Goal: Information Seeking & Learning: Learn about a topic

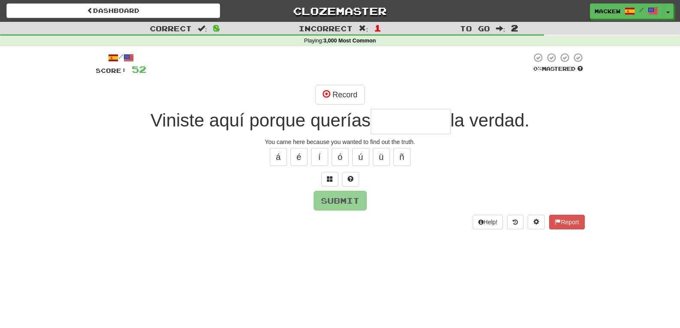
type input "*"
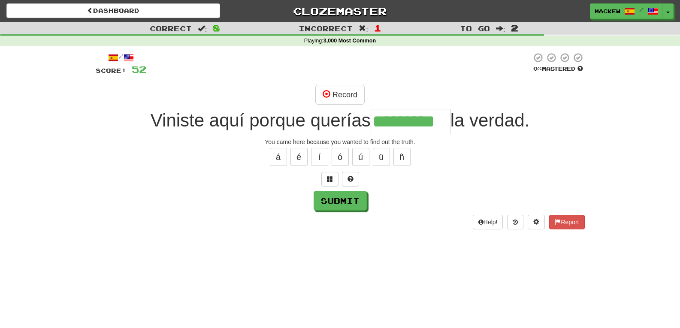
type input "*********"
click at [348, 203] on button "Submit" at bounding box center [340, 201] width 53 height 20
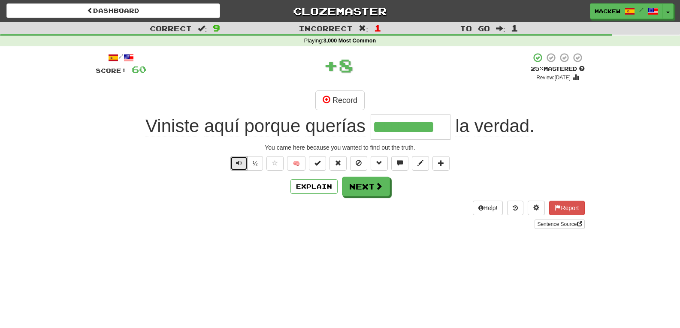
click at [238, 162] on span "Text-to-speech controls" at bounding box center [239, 163] width 6 height 6
click at [241, 163] on span "Text-to-speech controls" at bounding box center [239, 163] width 6 height 6
click at [342, 101] on button "Record" at bounding box center [339, 101] width 49 height 20
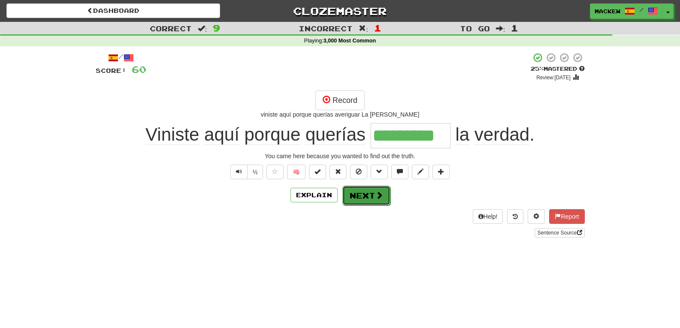
click at [370, 195] on button "Next" at bounding box center [366, 196] width 48 height 20
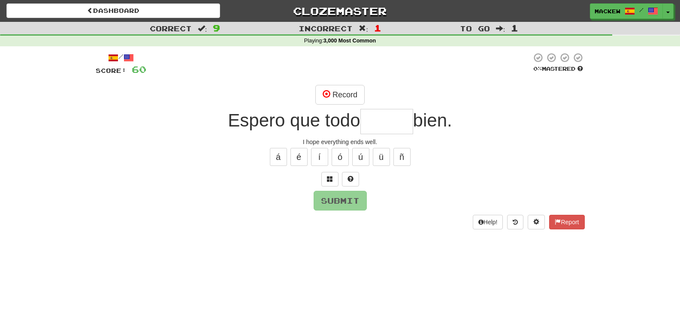
type input "*"
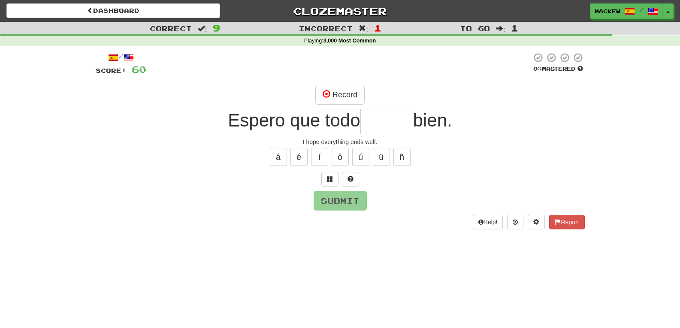
type input "*"
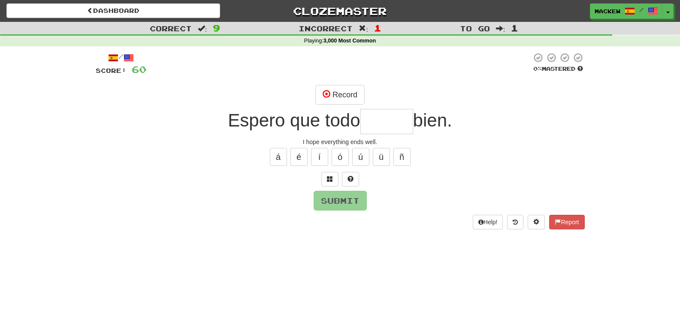
type input "*"
click at [329, 178] on span at bounding box center [330, 179] width 6 height 6
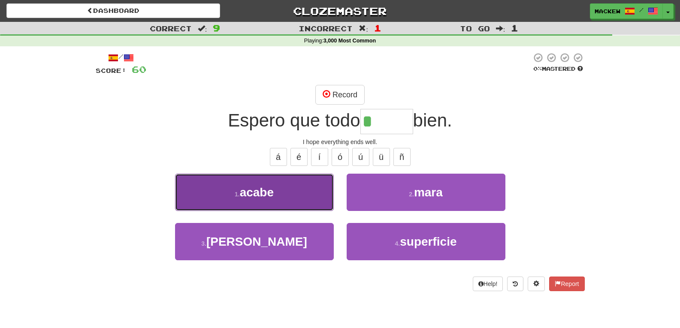
click at [252, 195] on span "acabe" at bounding box center [257, 192] width 34 height 13
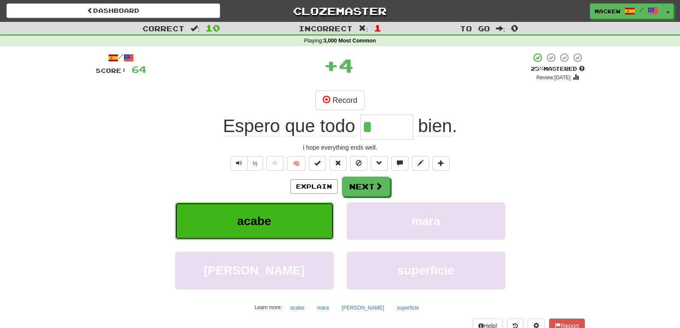
type input "*****"
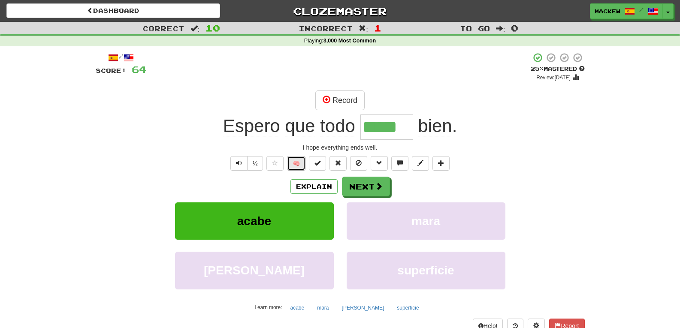
click at [299, 163] on button "🧠" at bounding box center [296, 163] width 18 height 15
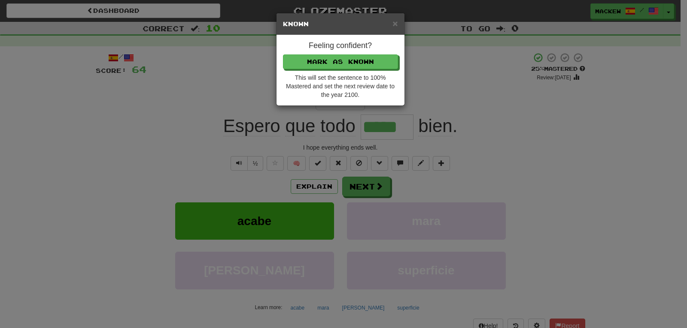
click at [298, 165] on div "× Known Feeling confident? Mark as Known This will set the sentence to 100% Mas…" at bounding box center [343, 164] width 687 height 328
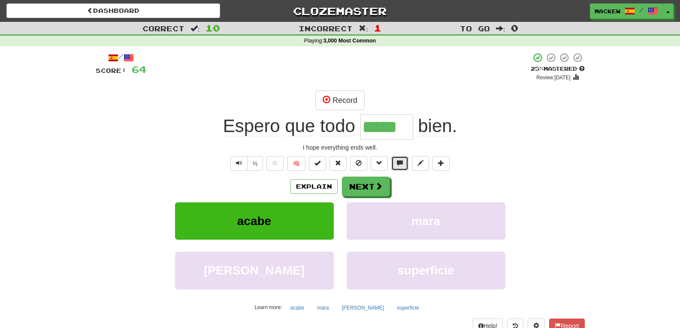
click at [403, 166] on span at bounding box center [400, 163] width 6 height 6
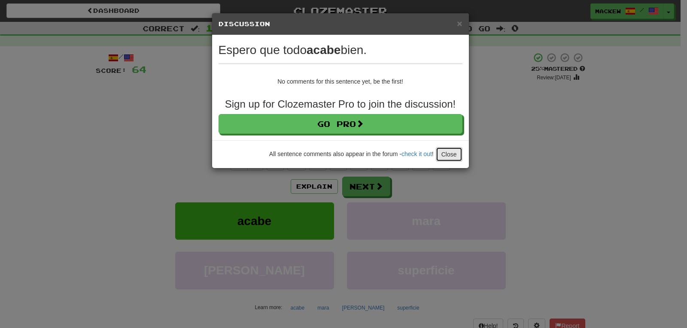
click at [445, 156] on button "Close" at bounding box center [449, 154] width 27 height 15
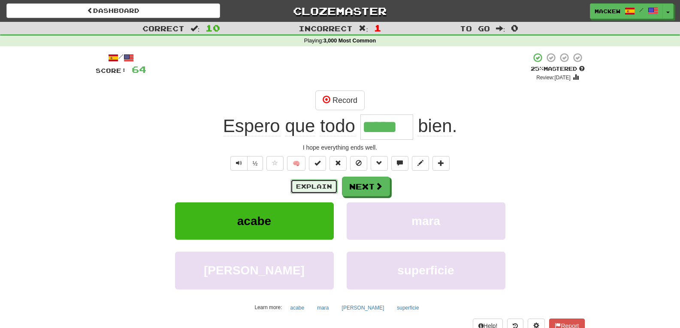
click at [317, 190] on button "Explain" at bounding box center [314, 186] width 47 height 15
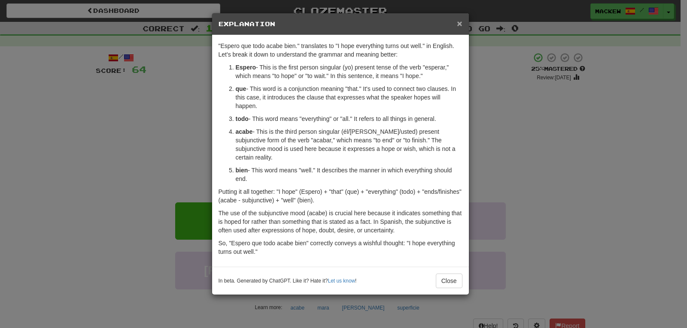
click at [457, 23] on span "×" at bounding box center [459, 23] width 5 height 10
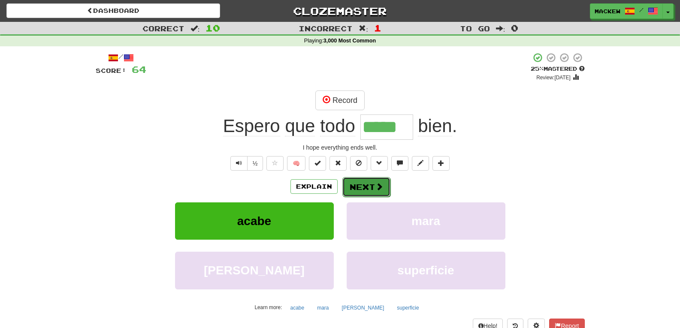
click at [365, 187] on button "Next" at bounding box center [366, 187] width 48 height 20
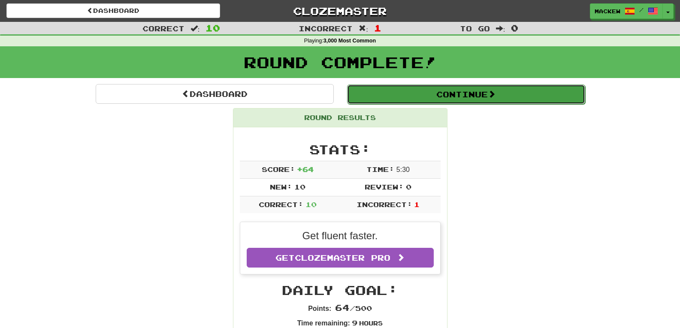
click at [470, 95] on button "Continue" at bounding box center [466, 95] width 238 height 20
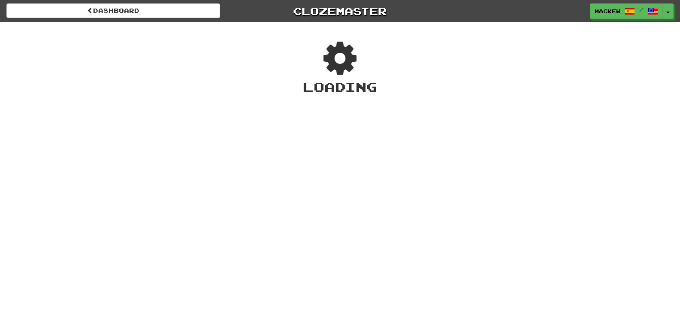
click at [382, 77] on div "Loading" at bounding box center [340, 67] width 680 height 57
click at [347, 66] on icon at bounding box center [340, 58] width 52 height 41
click at [339, 54] on icon at bounding box center [339, 59] width 55 height 46
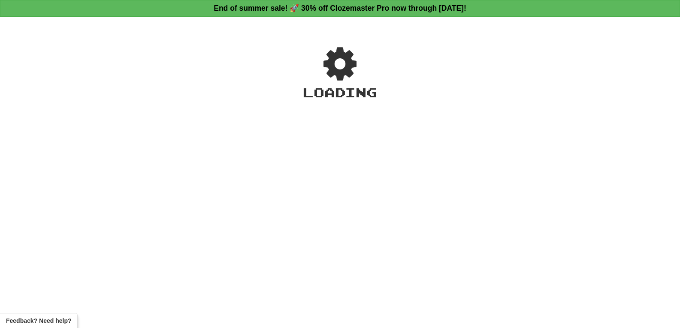
scroll to position [305, 0]
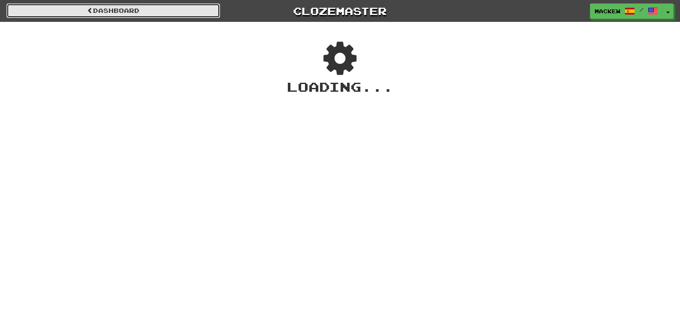
click at [138, 10] on link "Dashboard" at bounding box center [113, 10] width 214 height 15
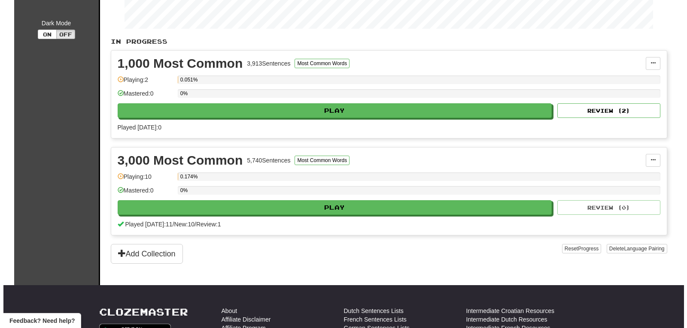
scroll to position [175, 0]
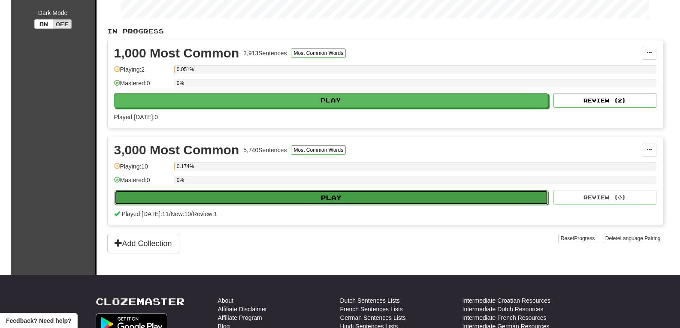
click at [332, 205] on button "Play" at bounding box center [332, 198] width 434 height 15
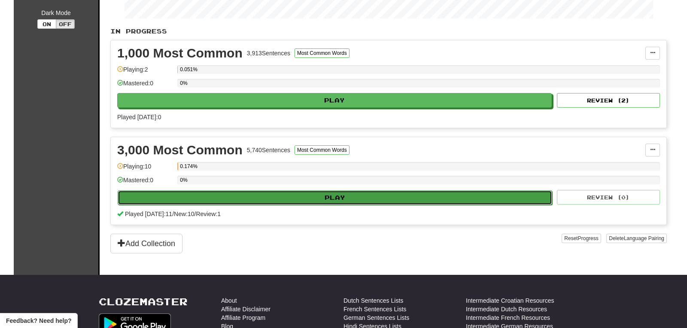
select select "**"
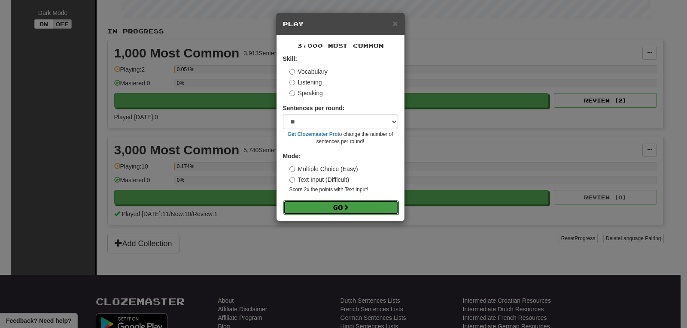
click at [343, 205] on button "Go" at bounding box center [340, 207] width 115 height 15
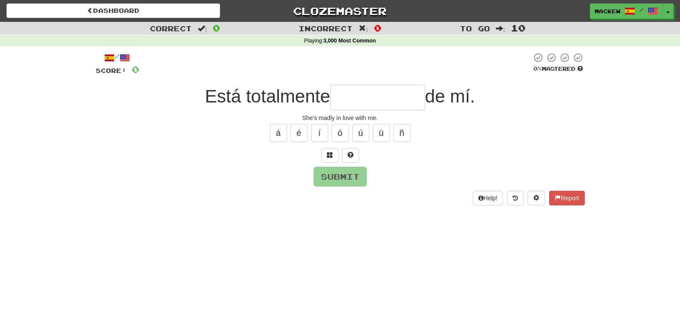
type input "*"
type input "*********"
click at [343, 170] on button "Submit" at bounding box center [340, 177] width 53 height 20
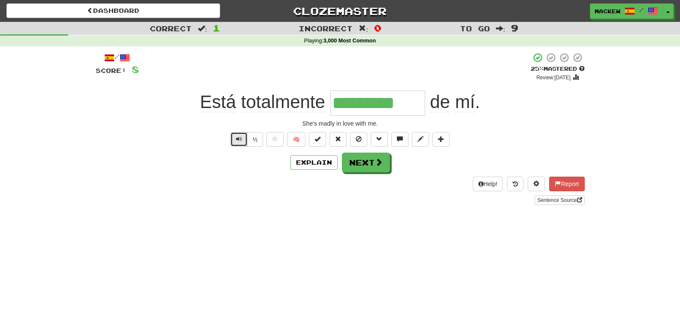
click at [237, 141] on span "Text-to-speech controls" at bounding box center [239, 139] width 6 height 6
click at [236, 145] on button "Text-to-speech controls" at bounding box center [238, 139] width 17 height 15
click at [367, 165] on button "Next" at bounding box center [366, 163] width 48 height 20
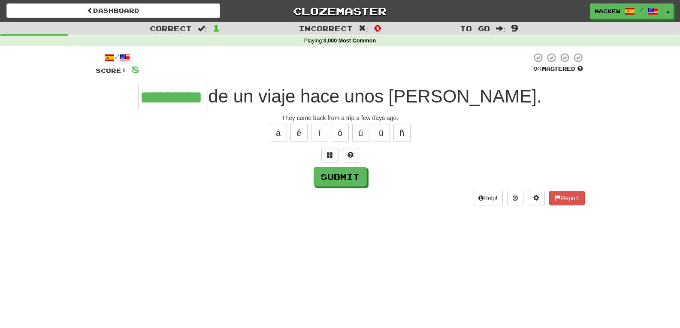
scroll to position [0, 9]
click at [339, 184] on button "Submit" at bounding box center [340, 177] width 53 height 20
type input "********"
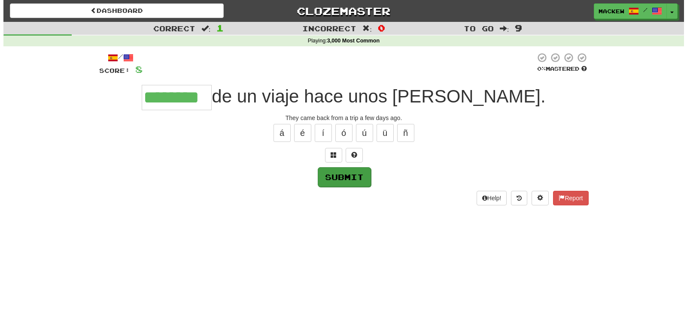
scroll to position [0, 0]
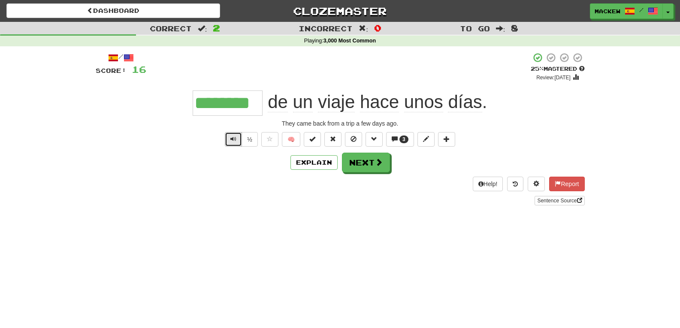
click at [233, 147] on button "Text-to-speech controls" at bounding box center [233, 139] width 17 height 15
click at [233, 145] on button "Text-to-speech controls" at bounding box center [233, 139] width 17 height 15
click at [232, 133] on button "Text-to-speech controls" at bounding box center [233, 139] width 17 height 15
click at [449, 139] on span at bounding box center [447, 139] width 6 height 6
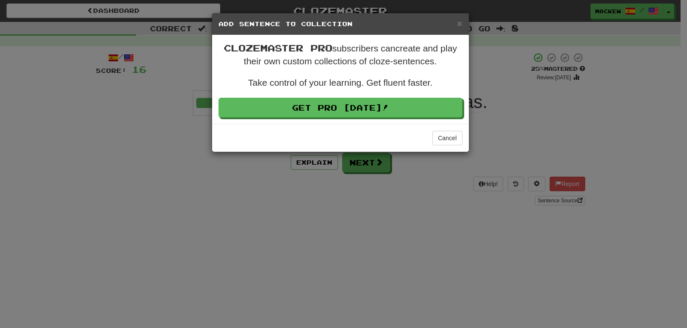
click at [422, 236] on div "× Add Sentence to Collection Clozemaster Pro subscribers can create and play th…" at bounding box center [343, 164] width 687 height 328
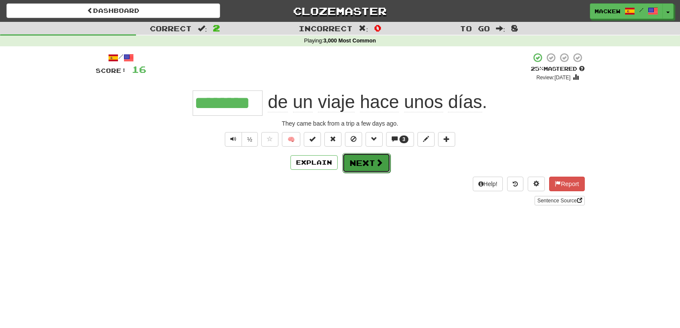
click at [361, 163] on button "Next" at bounding box center [366, 163] width 48 height 20
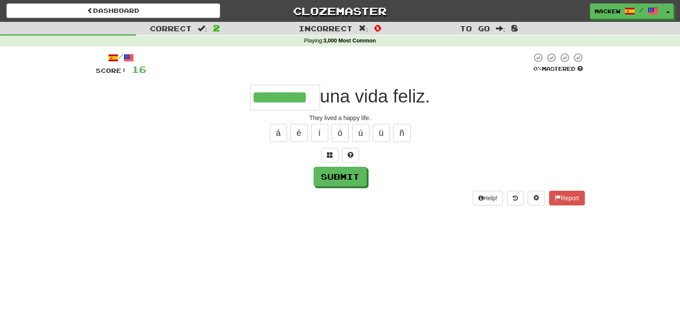
type input "********"
click at [324, 173] on button "Submit" at bounding box center [340, 177] width 53 height 20
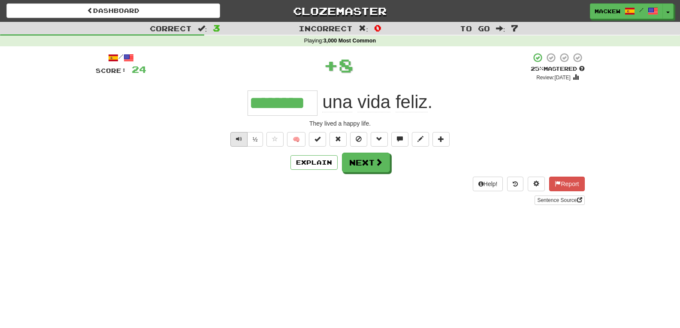
click at [234, 145] on button "Text-to-speech controls" at bounding box center [238, 139] width 17 height 15
click at [367, 165] on button "Next" at bounding box center [366, 163] width 48 height 20
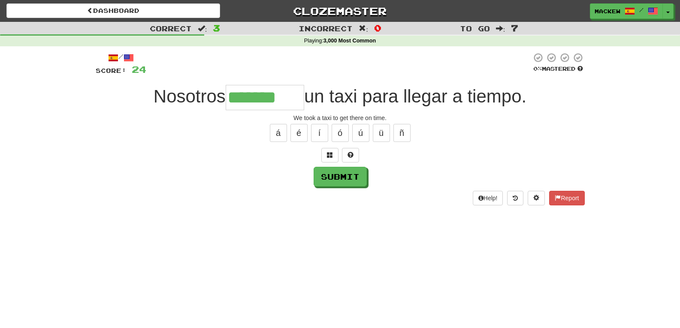
type input "*******"
click at [340, 184] on button "Submit" at bounding box center [340, 177] width 53 height 20
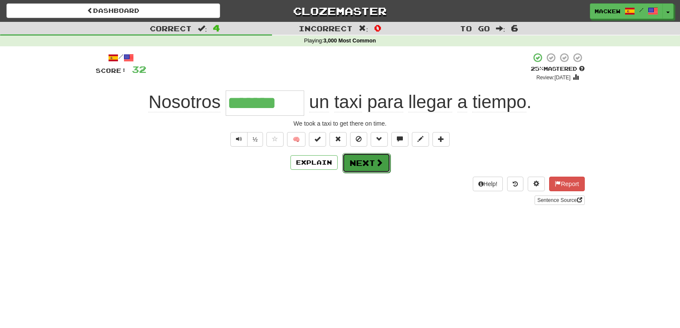
click at [365, 164] on button "Next" at bounding box center [366, 163] width 48 height 20
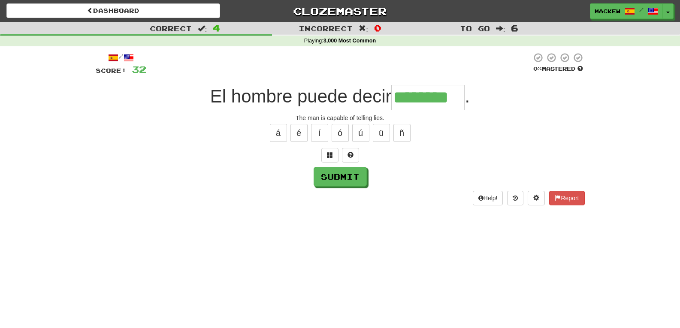
type input "********"
click at [344, 179] on button "Submit" at bounding box center [340, 177] width 53 height 20
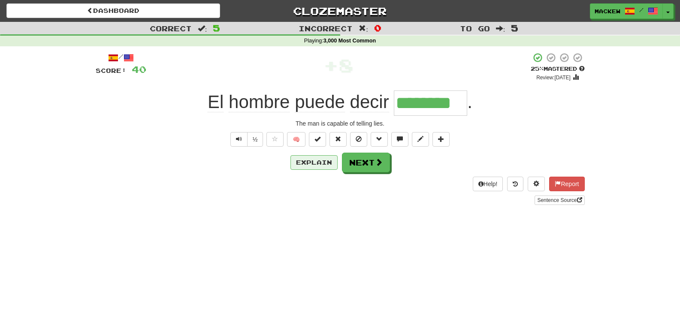
click at [314, 164] on button "Explain" at bounding box center [314, 162] width 47 height 15
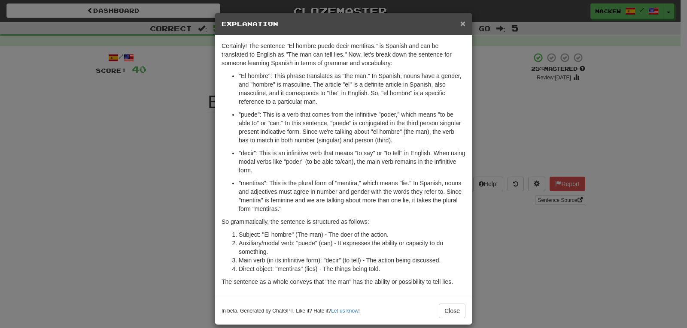
click at [460, 24] on span "×" at bounding box center [462, 23] width 5 height 10
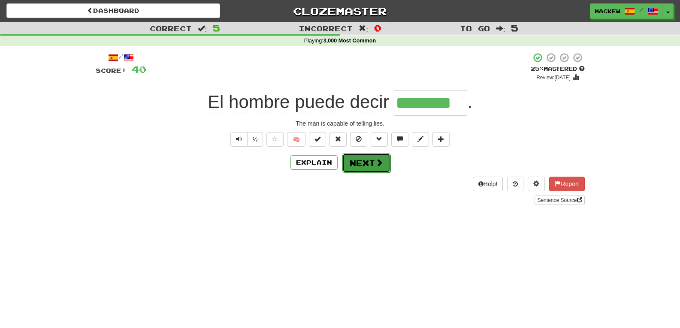
click at [382, 164] on span at bounding box center [380, 163] width 8 height 8
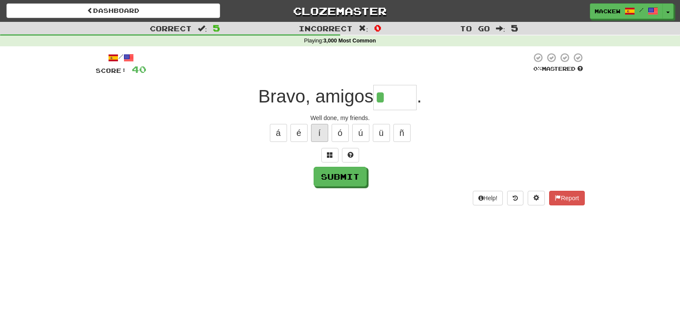
click at [319, 131] on button "í" at bounding box center [319, 133] width 17 height 18
type input "****"
click at [342, 182] on button "Submit" at bounding box center [340, 177] width 53 height 20
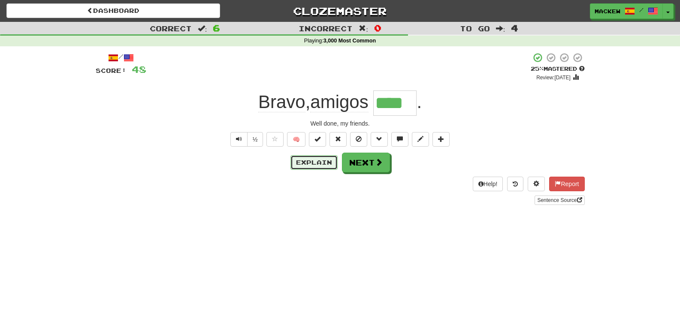
click at [319, 166] on button "Explain" at bounding box center [314, 162] width 47 height 15
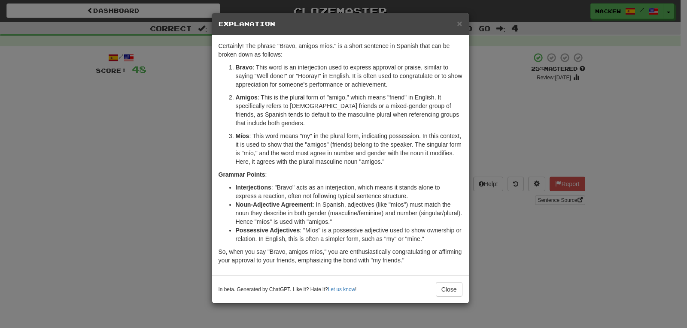
drag, startPoint x: 319, startPoint y: 166, endPoint x: 154, endPoint y: 39, distance: 208.2
click at [154, 39] on div "× Explanation Certainly! The phrase "Bravo, amigos míos." is a short sentence i…" at bounding box center [343, 164] width 687 height 328
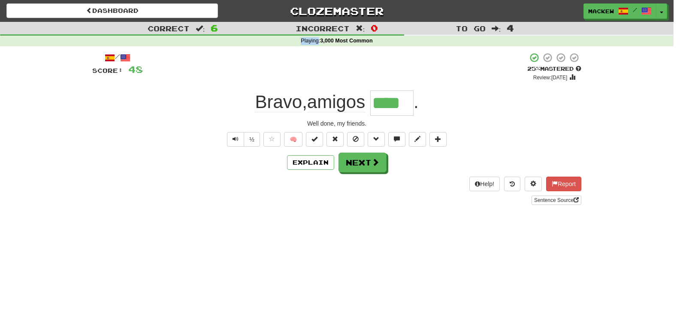
click at [154, 39] on div "Playing : 3,000 Most Common" at bounding box center [337, 41] width 674 height 8
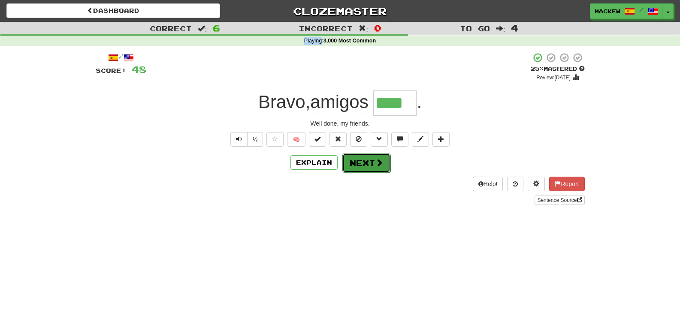
click at [372, 165] on button "Next" at bounding box center [366, 163] width 48 height 20
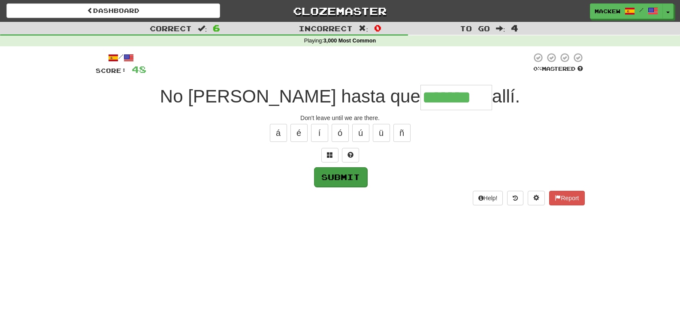
type input "*******"
click at [346, 182] on button "Submit" at bounding box center [340, 177] width 53 height 20
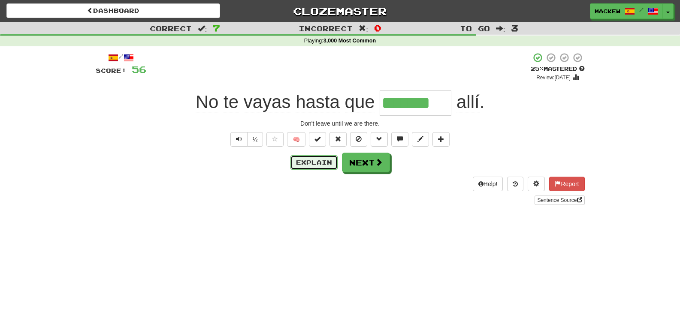
click at [322, 167] on button "Explain" at bounding box center [314, 162] width 47 height 15
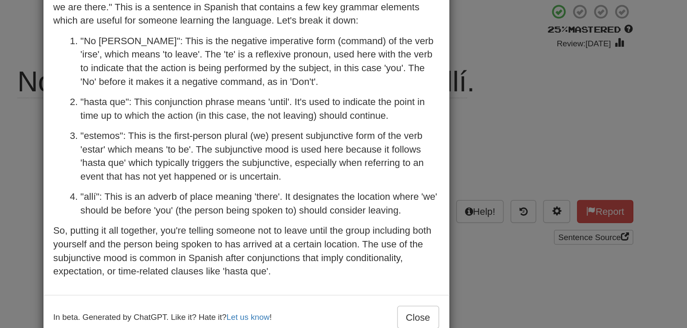
click at [282, 75] on p ""No [PERSON_NAME]": This is the negative imperative form (command) of the verb …" at bounding box center [349, 89] width 227 height 34
